Goal: Task Accomplishment & Management: Manage account settings

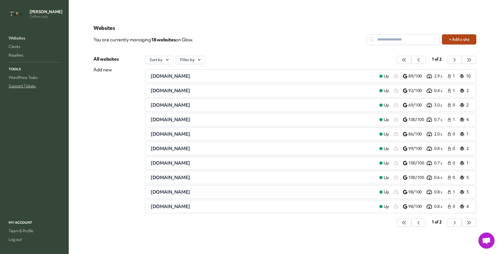
click at [27, 90] on link "Support Tickets" at bounding box center [35, 86] width 54 height 8
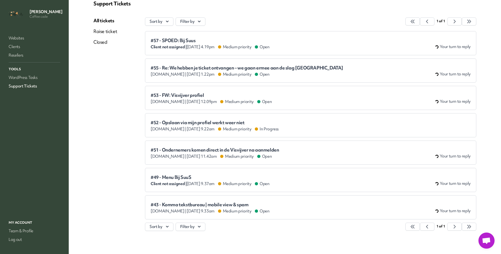
scroll to position [34, 0]
